Goal: Check status: Check status

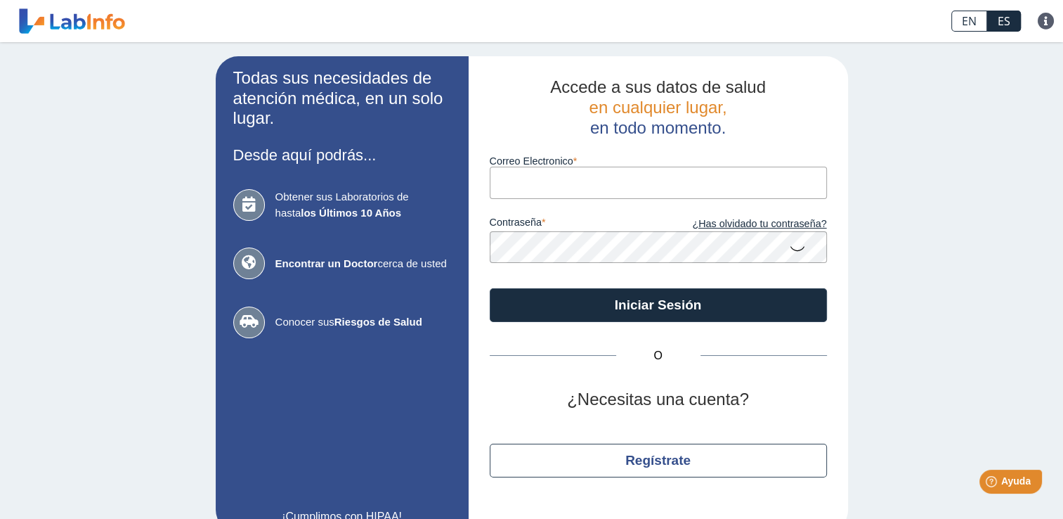
click at [543, 174] on input "Correo Electronico" at bounding box center [658, 183] width 337 height 32
type input "[EMAIL_ADDRESS][DOMAIN_NAME]"
click at [490, 288] on button "Iniciar Sesión" at bounding box center [658, 305] width 337 height 34
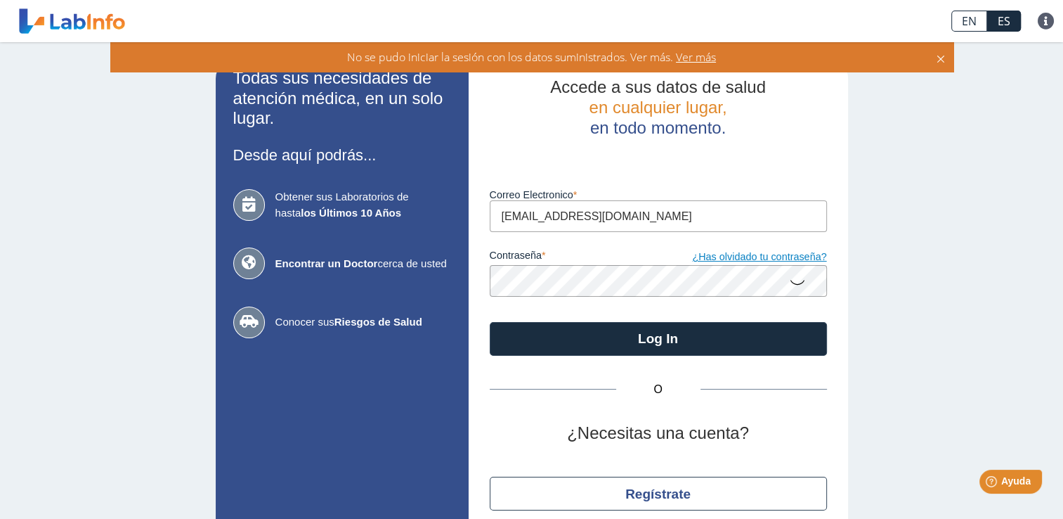
click at [724, 258] on link "¿Has olvidado tu contraseña?" at bounding box center [743, 257] width 169 height 15
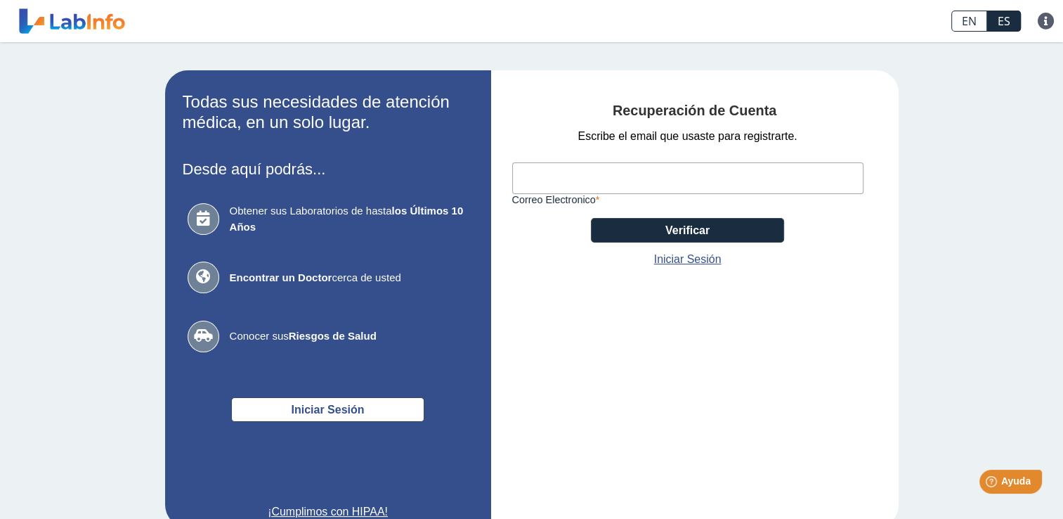
click at [832, 174] on input "Correo Electronico" at bounding box center [687, 178] width 351 height 32
type input "[EMAIL_ADDRESS][DOMAIN_NAME]"
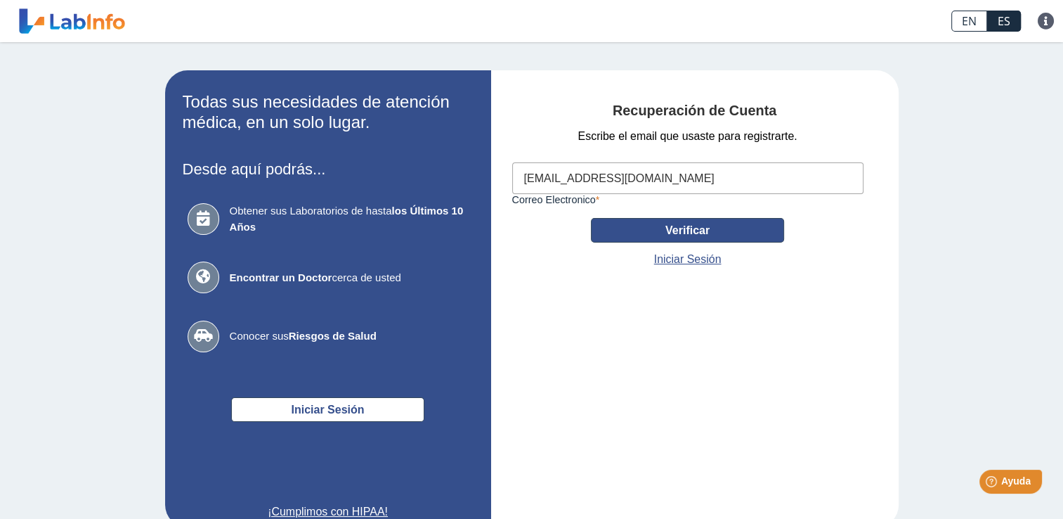
click at [730, 229] on button "Verificar" at bounding box center [687, 230] width 193 height 25
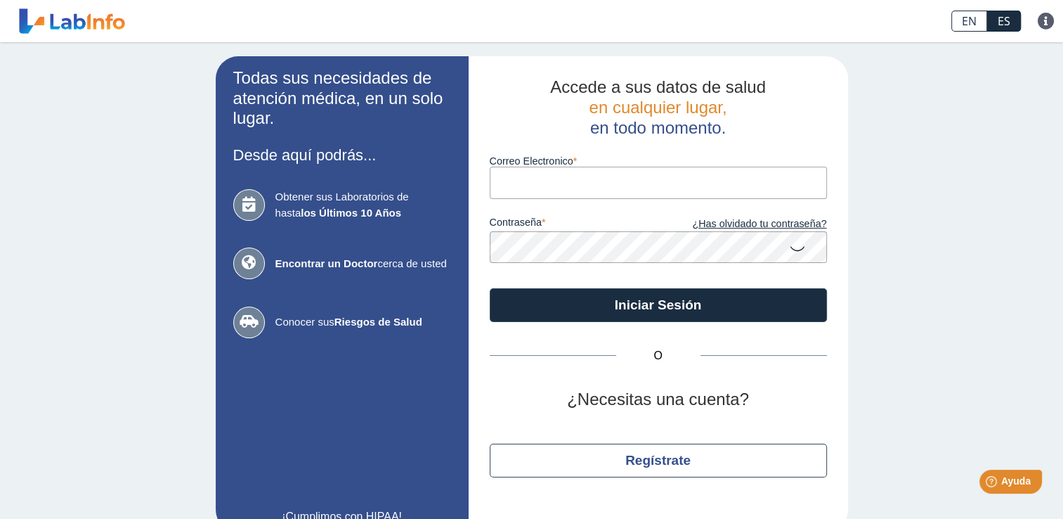
click at [515, 179] on input "Correo Electronico" at bounding box center [658, 183] width 337 height 32
type input "[EMAIL_ADDRESS][DOMAIN_NAME]"
click at [490, 288] on button "Iniciar Sesión" at bounding box center [658, 305] width 337 height 34
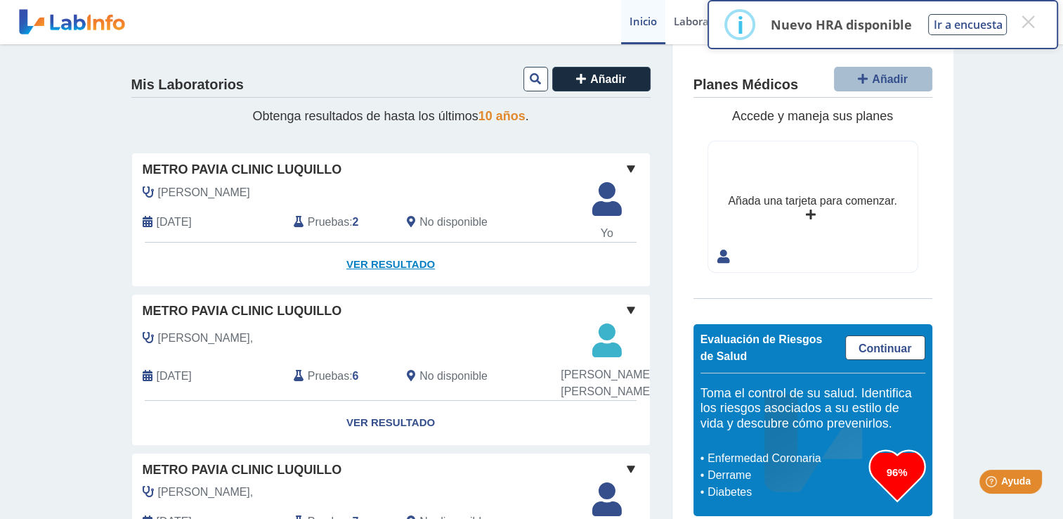
click at [401, 264] on link "Ver Resultado" at bounding box center [391, 265] width 518 height 44
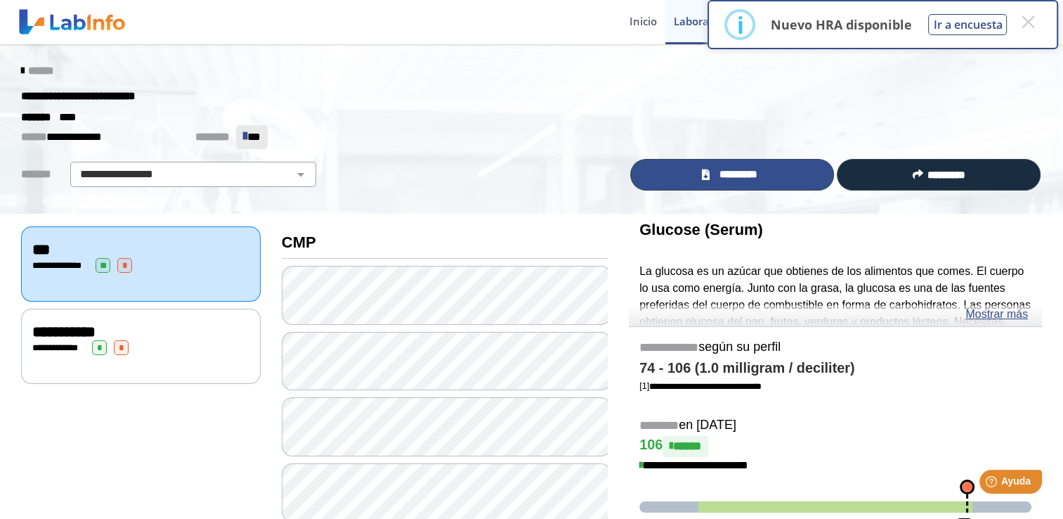
click at [733, 173] on span "*********" at bounding box center [738, 175] width 49 height 16
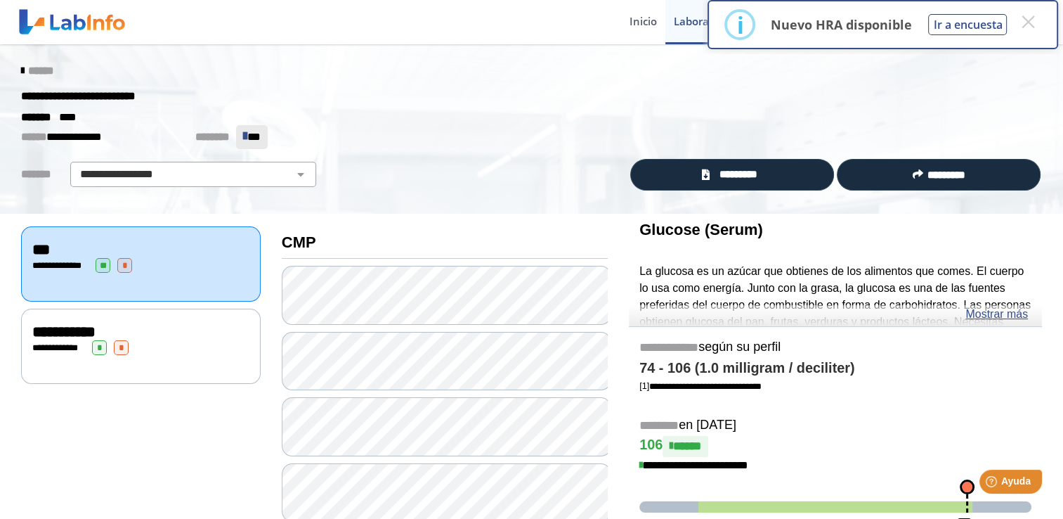
click at [11, 68] on div "******" at bounding box center [532, 70] width 1042 height 25
click at [21, 67] on icon at bounding box center [22, 70] width 3 height 11
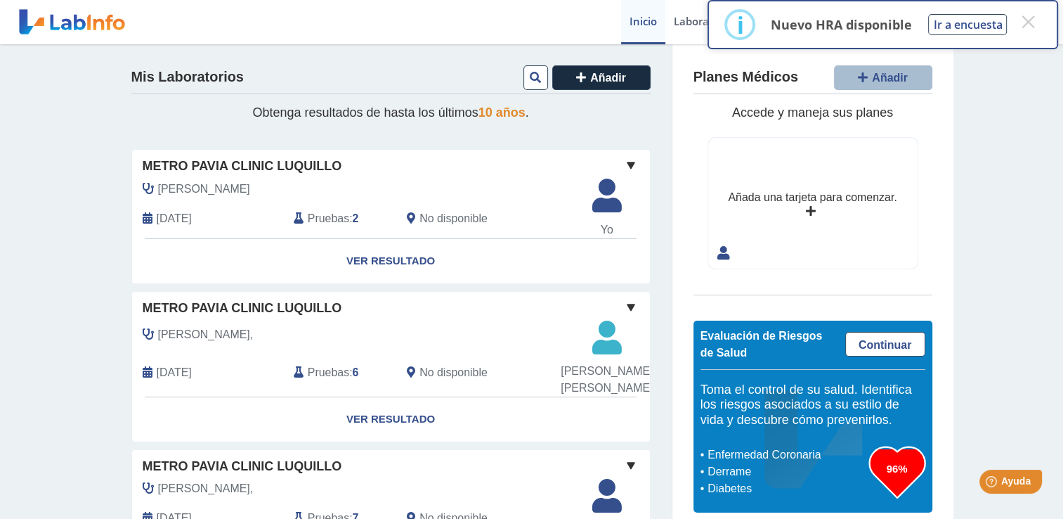
click at [99, 26] on link at bounding box center [72, 21] width 116 height 35
click at [607, 199] on icon at bounding box center [607, 200] width 46 height 42
click at [627, 162] on span at bounding box center [631, 165] width 17 height 17
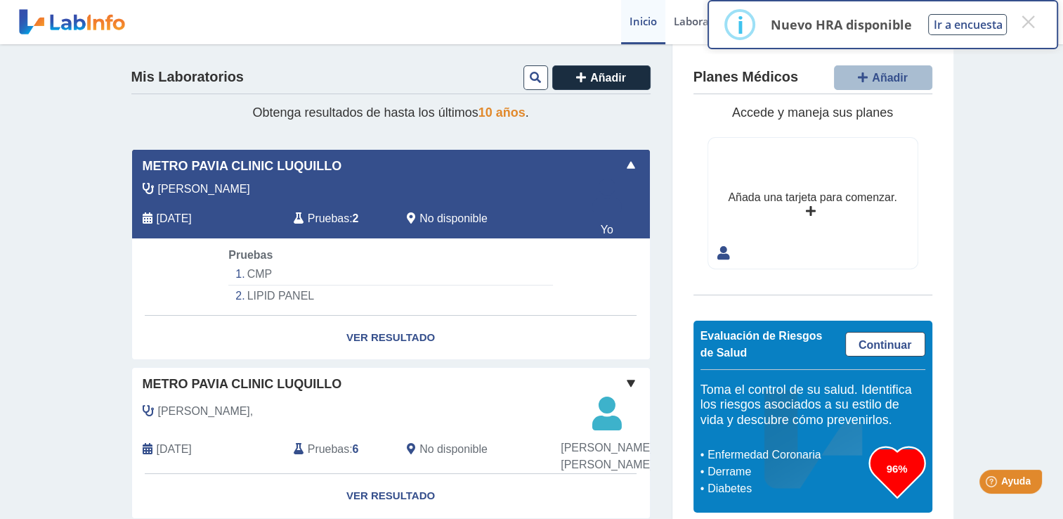
click at [98, 23] on link at bounding box center [72, 21] width 116 height 35
click at [47, 86] on div "Mis Laboratorios Añadir Obtenga resultados de hasta los últimos 10 años . Metro…" at bounding box center [531, 527] width 1063 height 966
click at [590, 79] on span "Añadir" at bounding box center [608, 78] width 36 height 12
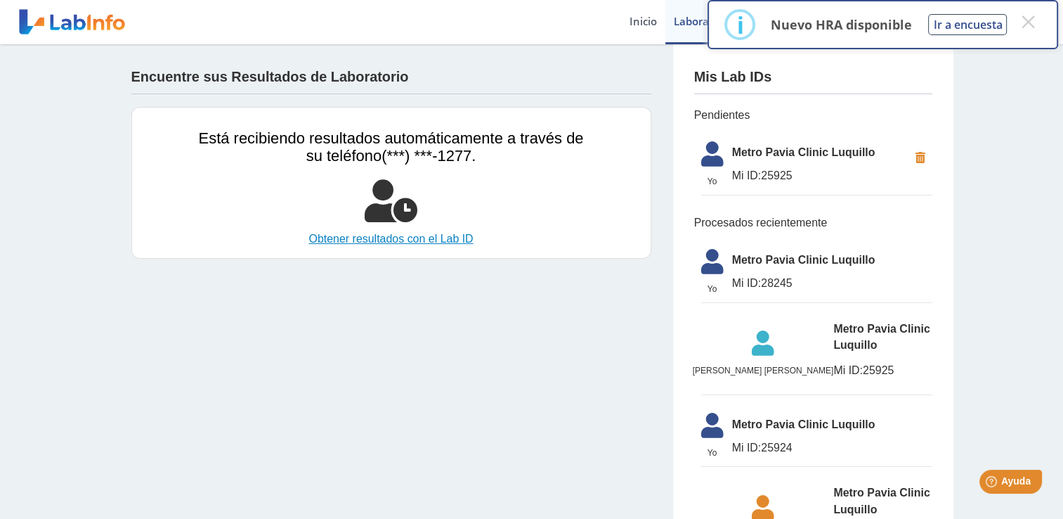
click at [399, 238] on link "Obtener resultados con el Lab ID" at bounding box center [391, 239] width 385 height 17
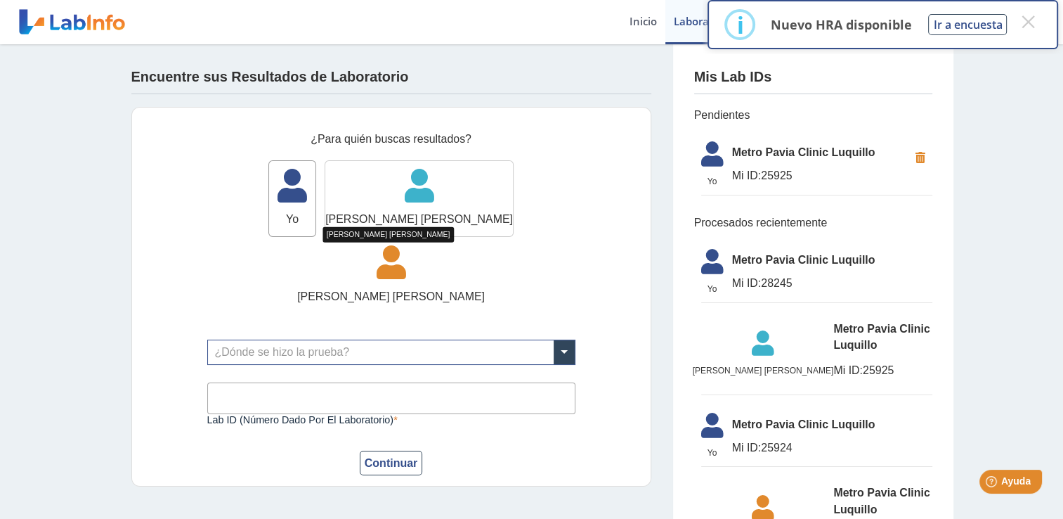
click at [369, 190] on icon at bounding box center [419, 190] width 188 height 42
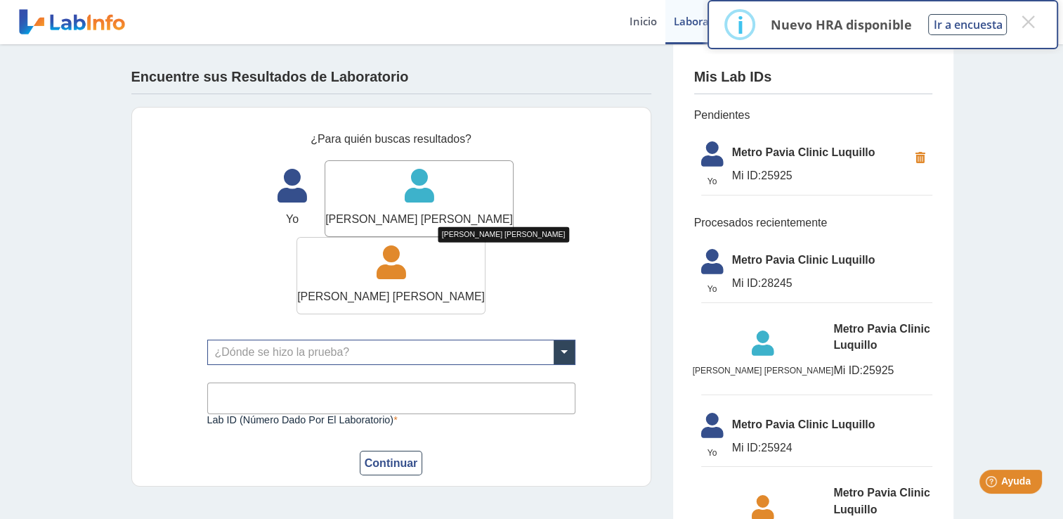
click at [461, 246] on icon at bounding box center [391, 267] width 188 height 42
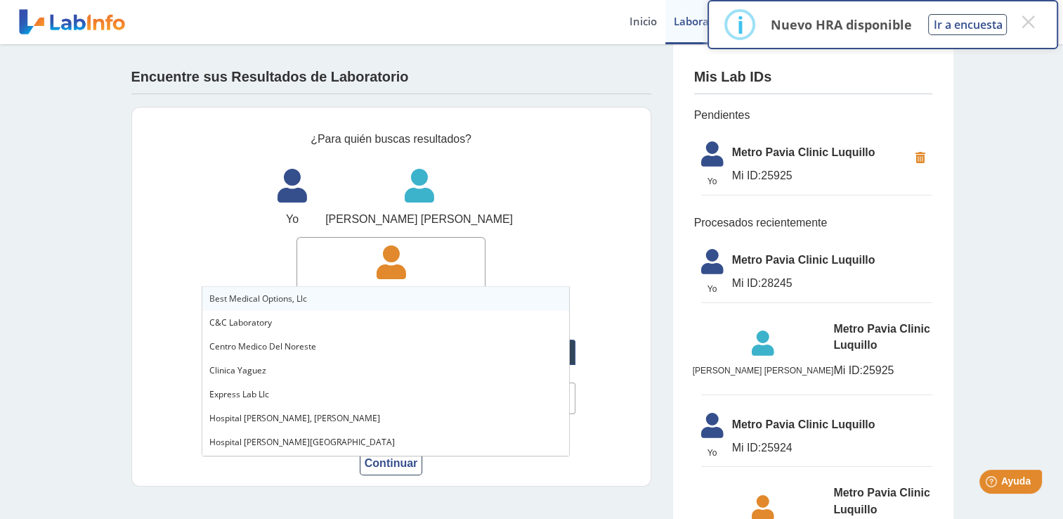
click at [558, 340] on span at bounding box center [564, 352] width 21 height 24
type input "lu"
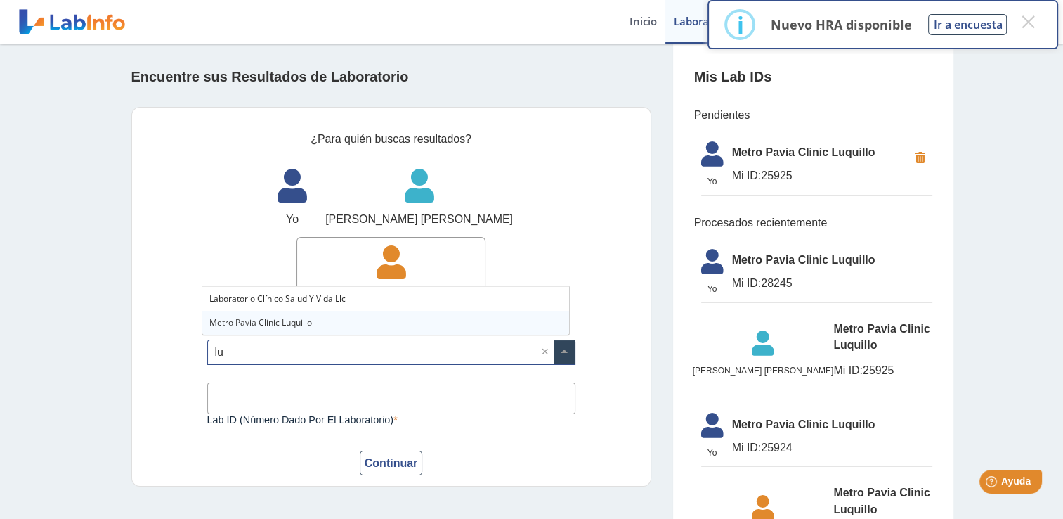
click at [484, 323] on div "Metro Pavia Clinic Luquillo" at bounding box center [385, 323] width 367 height 24
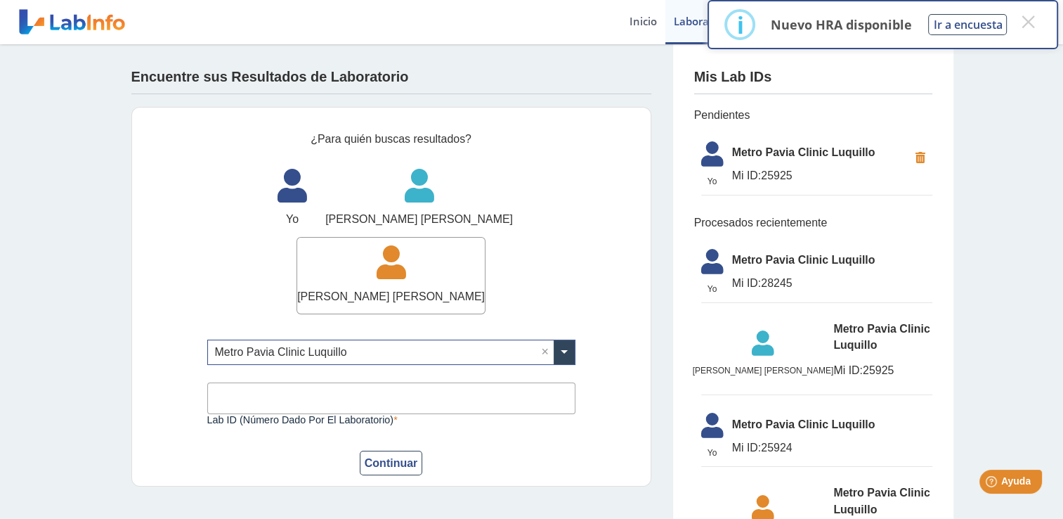
click at [484, 382] on input "Lab ID (número dado por el laboratorio)" at bounding box center [391, 398] width 368 height 32
type input "28244"
click at [395, 451] on button "Continuar" at bounding box center [391, 463] width 63 height 25
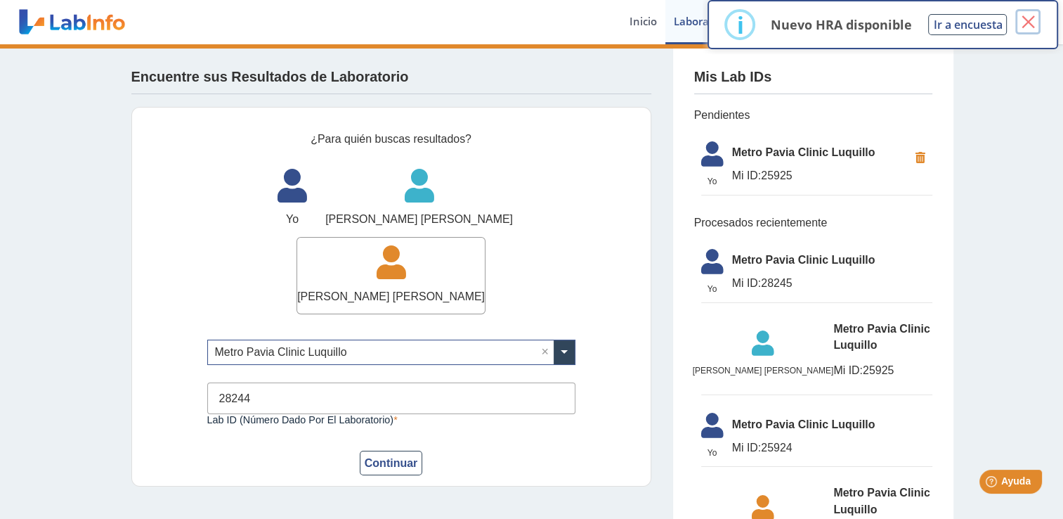
click at [1030, 24] on button "×" at bounding box center [1028, 21] width 25 height 25
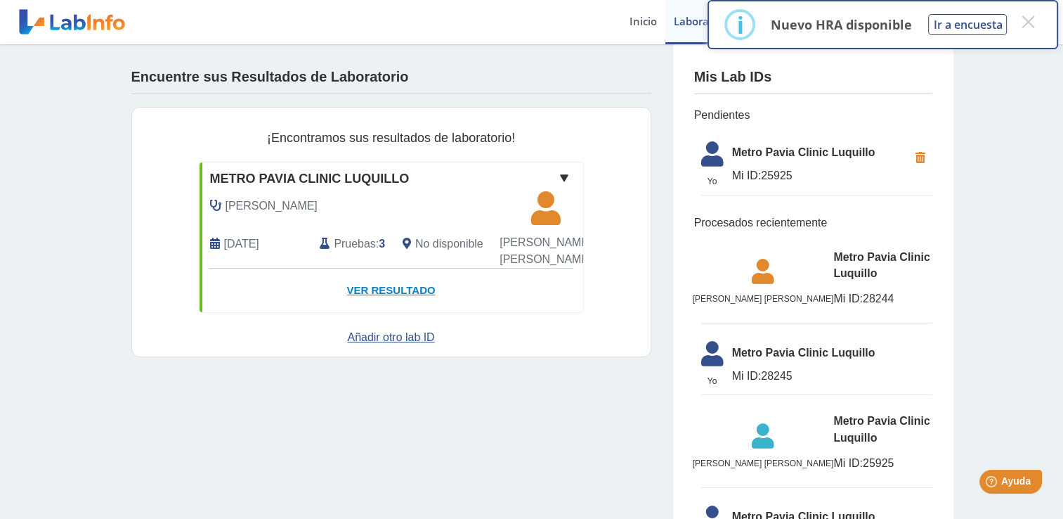
click at [415, 306] on link "Ver Resultado" at bounding box center [392, 291] width 384 height 44
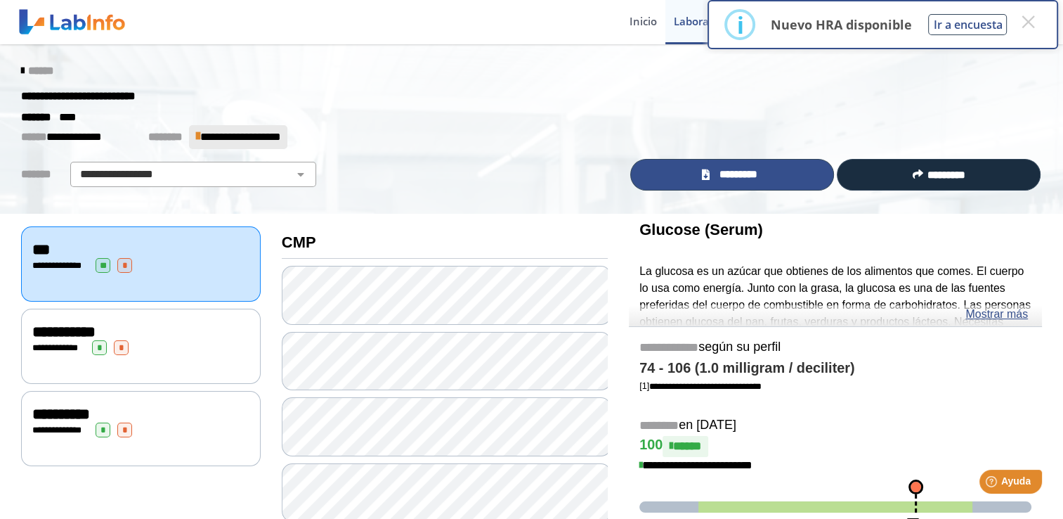
click at [735, 164] on link "*********" at bounding box center [733, 175] width 204 height 32
